Goal: Task Accomplishment & Management: Manage account settings

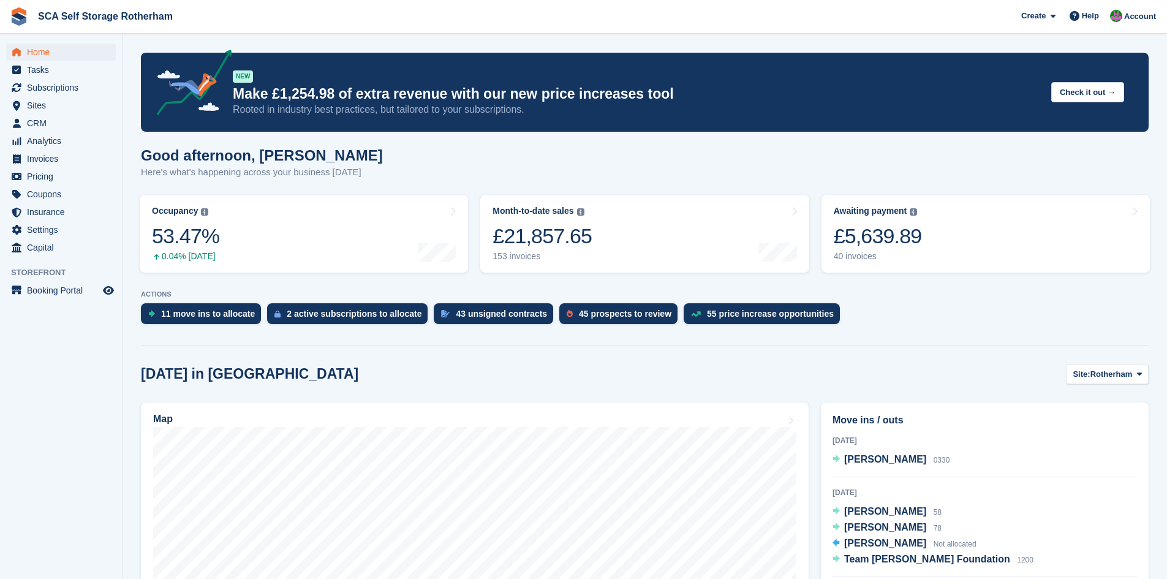
scroll to position [260, 0]
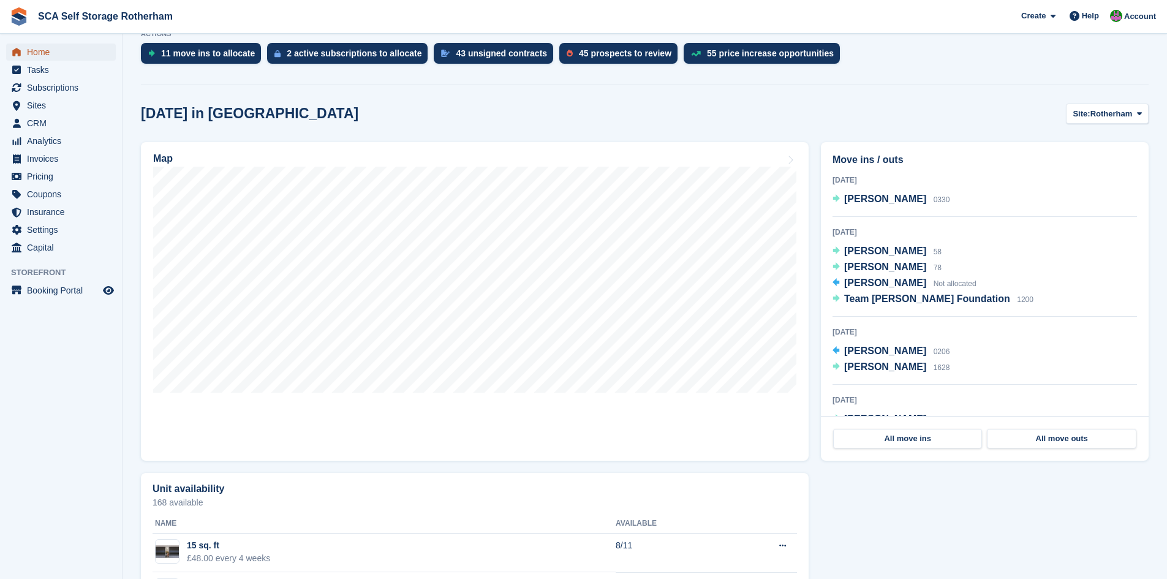
click at [46, 56] on span "Home" at bounding box center [64, 52] width 74 height 17
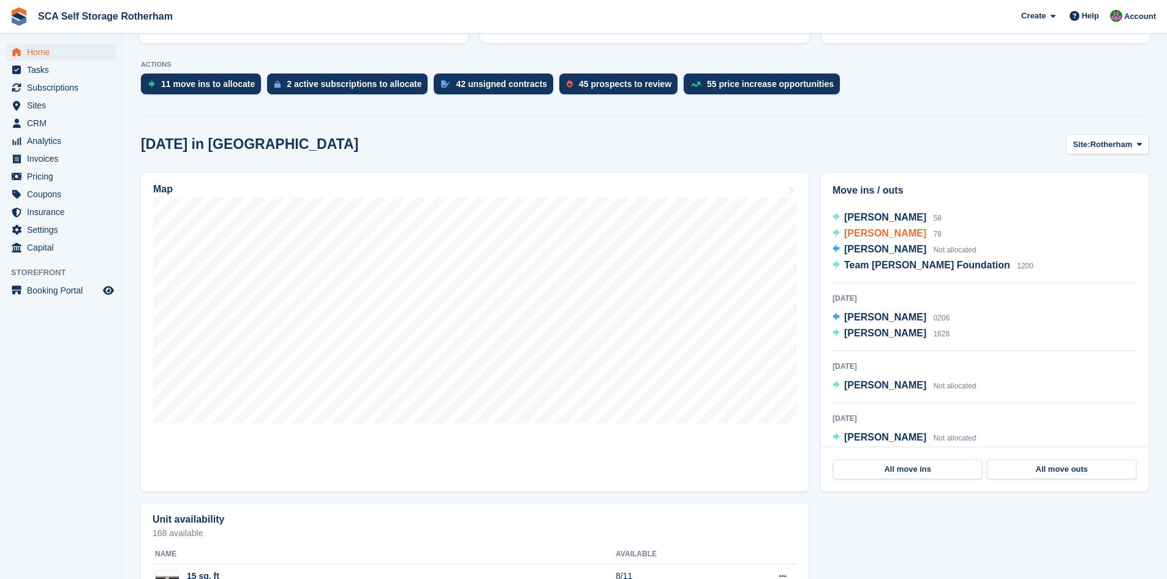
scroll to position [15, 0]
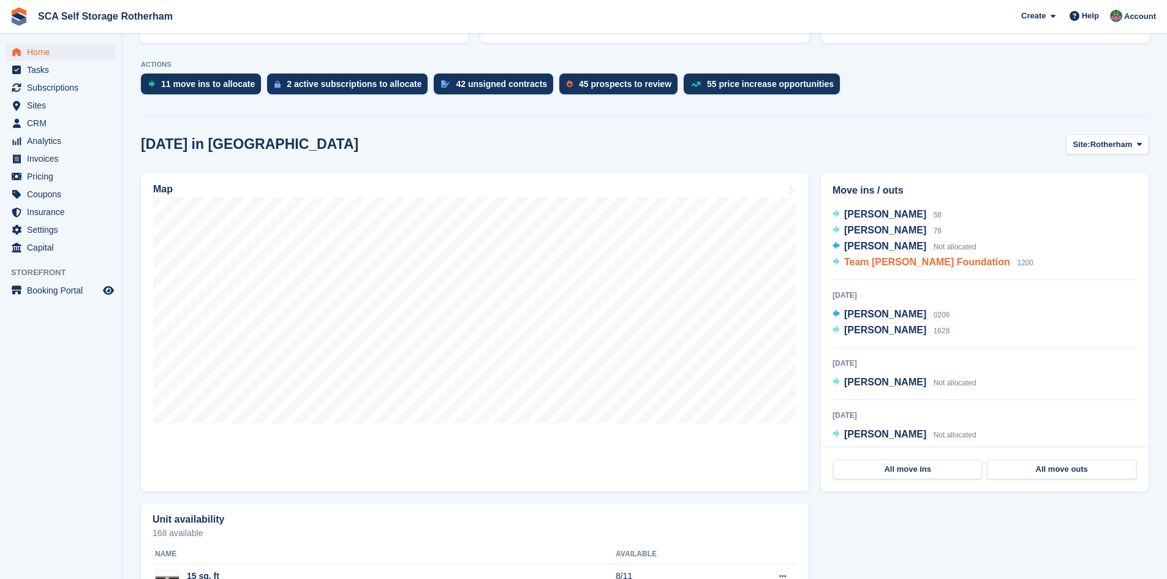
click at [882, 260] on span "Team [PERSON_NAME] Foundation" at bounding box center [927, 262] width 166 height 10
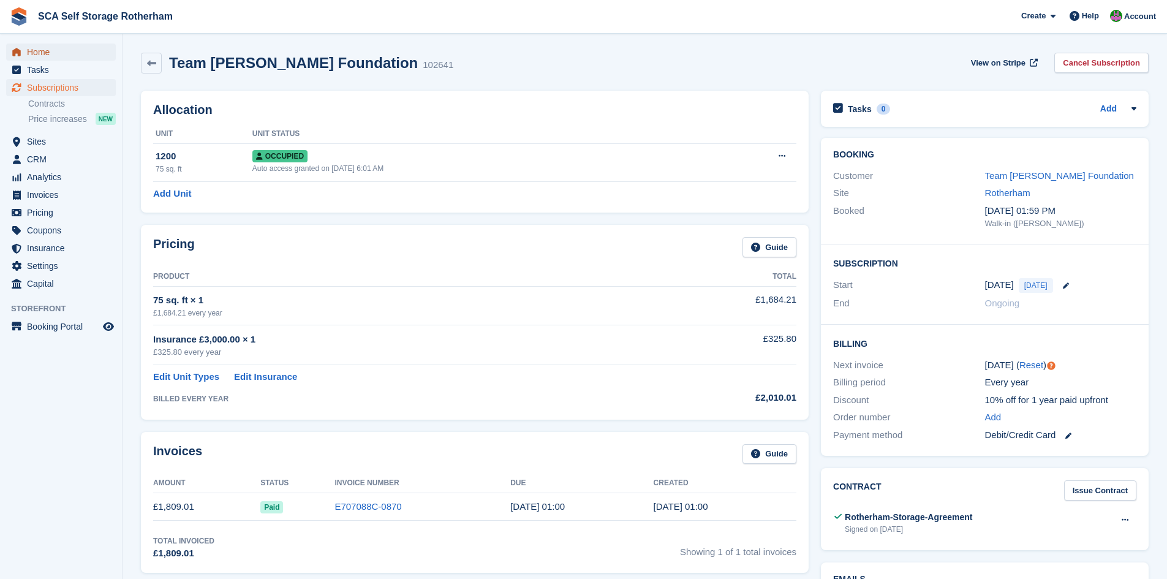
click at [44, 52] on span "Home" at bounding box center [64, 52] width 74 height 17
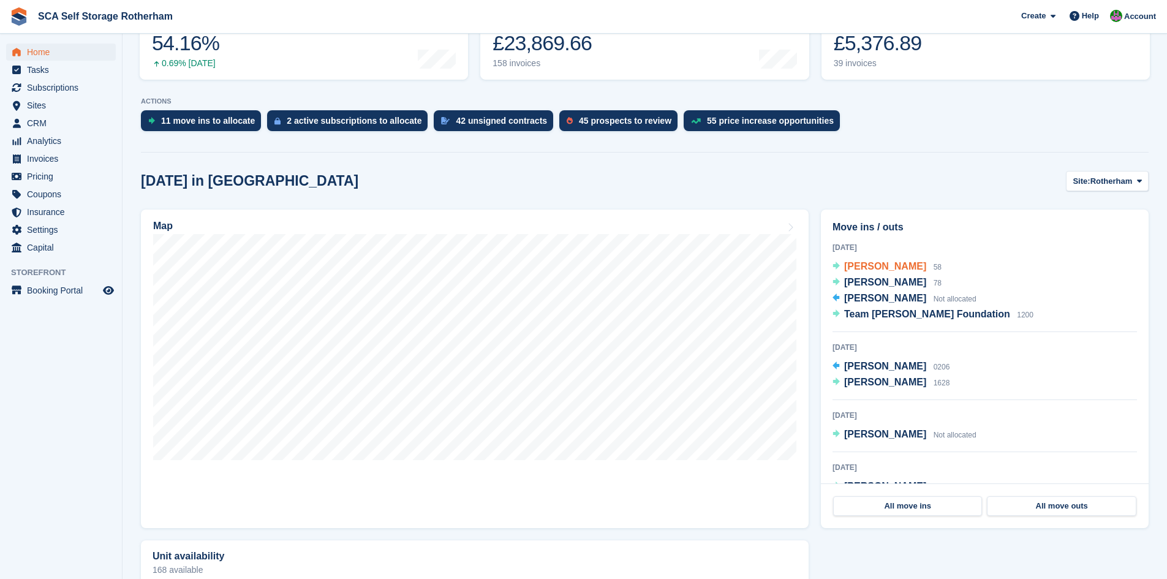
scroll to position [199, 0]
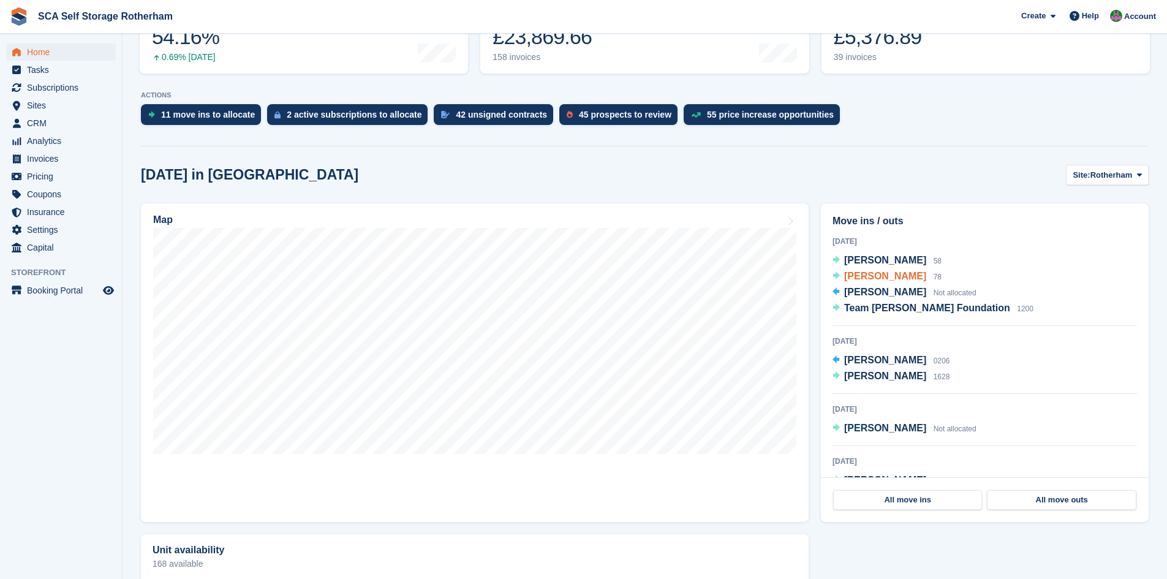
click at [887, 275] on span "[PERSON_NAME]" at bounding box center [885, 276] width 82 height 10
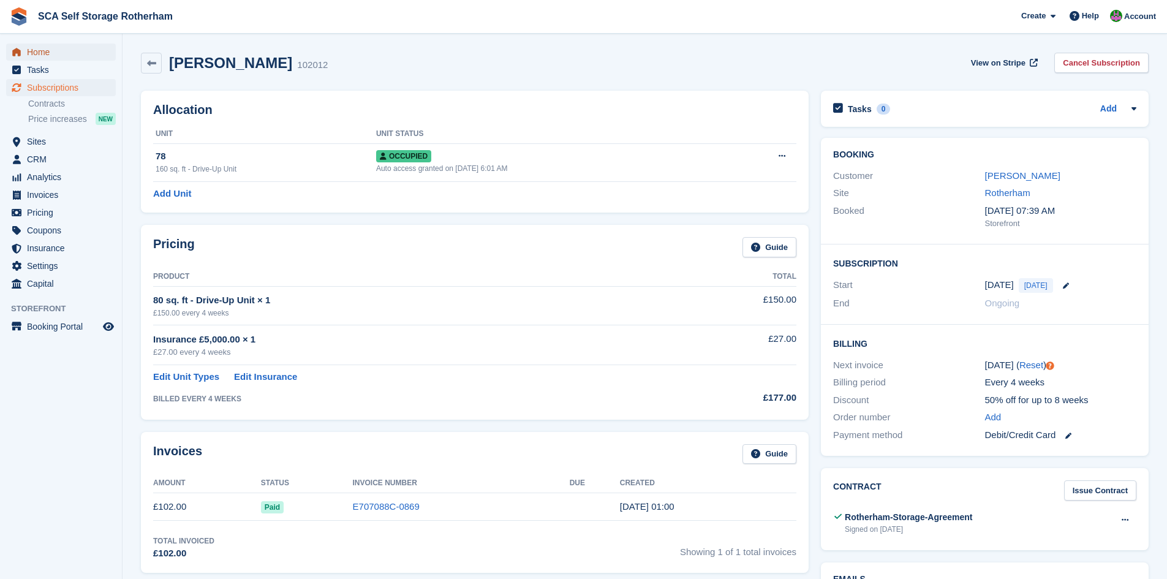
click at [38, 50] on span "Home" at bounding box center [64, 52] width 74 height 17
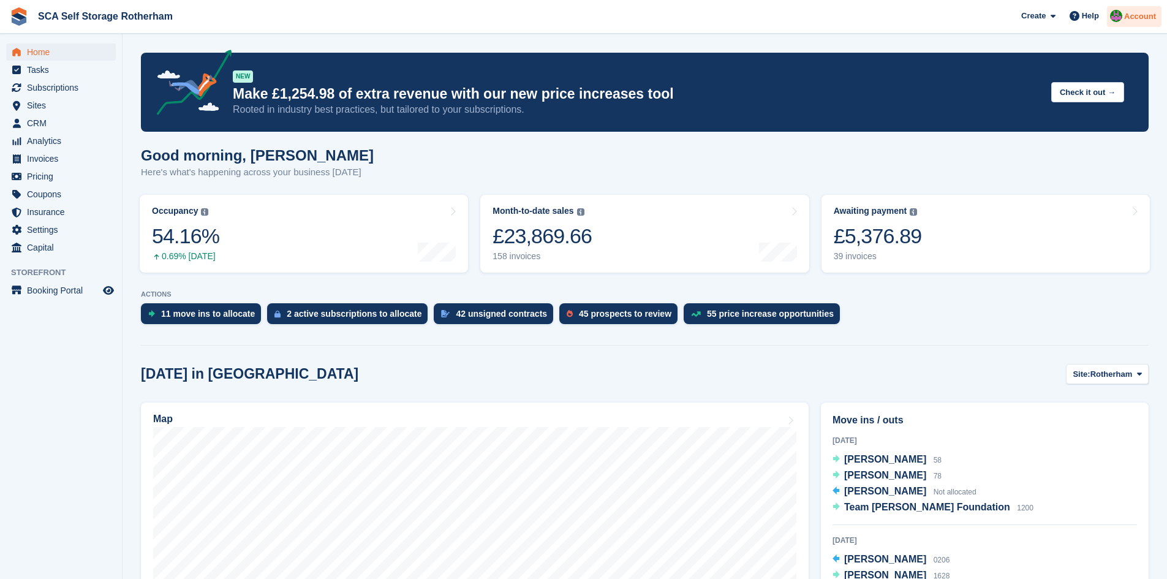
click at [1132, 23] on div "Account" at bounding box center [1134, 16] width 55 height 21
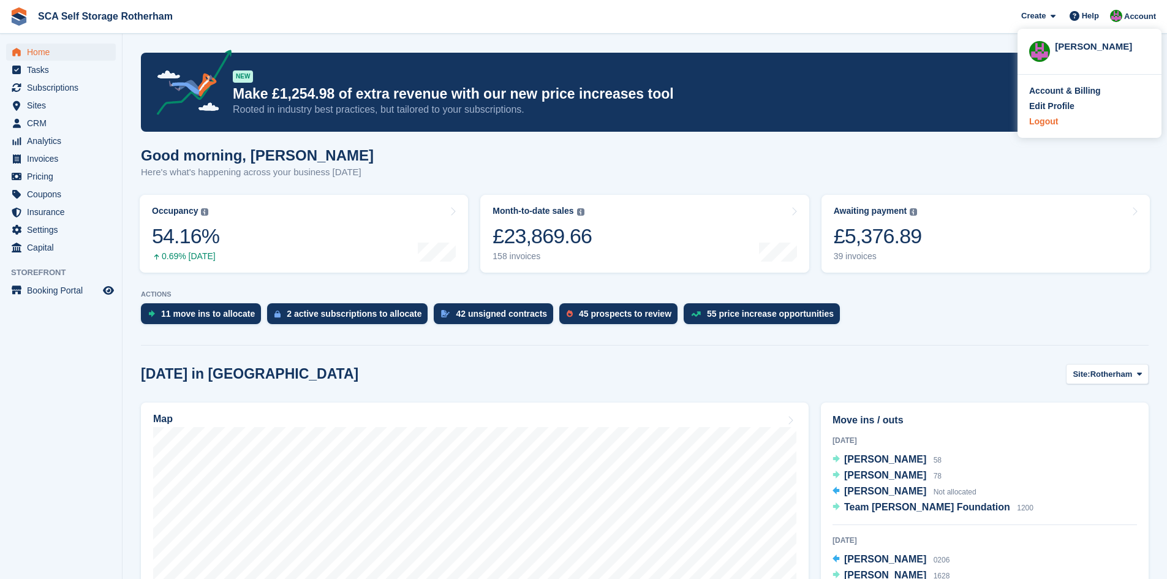
click at [1048, 121] on div "Logout" at bounding box center [1043, 121] width 29 height 13
